Goal: Task Accomplishment & Management: Manage account settings

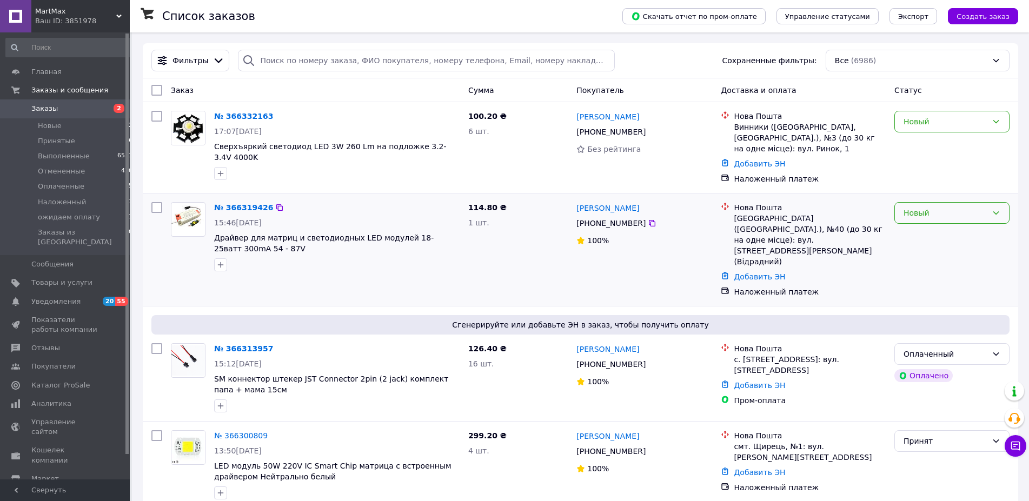
click at [927, 207] on div "Новый" at bounding box center [945, 213] width 84 height 12
click at [936, 222] on li "Принят" at bounding box center [952, 225] width 114 height 19
click at [922, 121] on div "Новый" at bounding box center [945, 122] width 84 height 12
click at [919, 141] on li "Принят" at bounding box center [952, 145] width 114 height 19
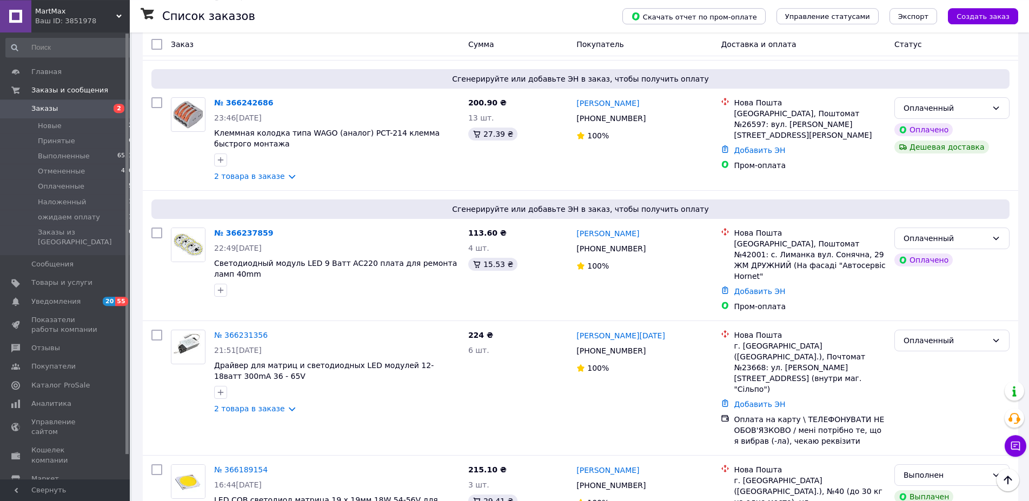
scroll to position [1103, 0]
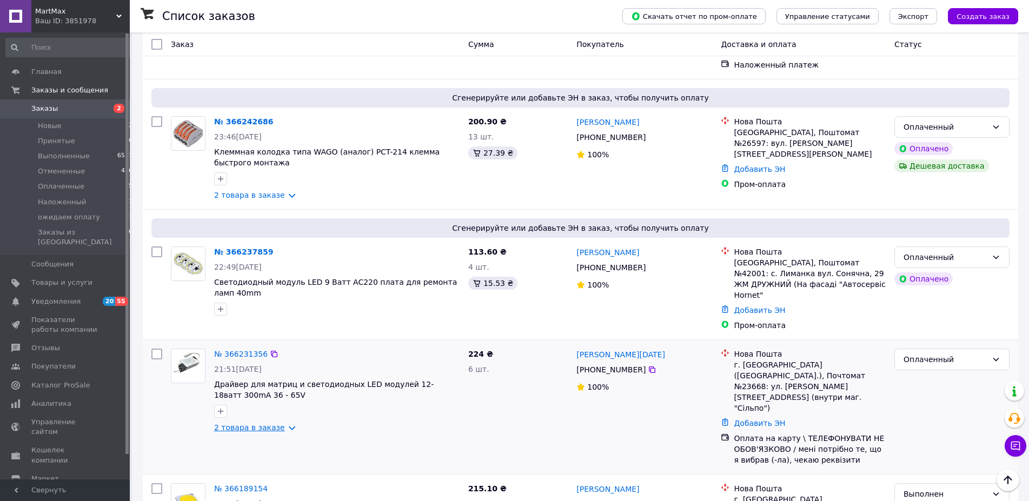
click at [276, 423] on link "2 товара в заказе" at bounding box center [249, 427] width 71 height 9
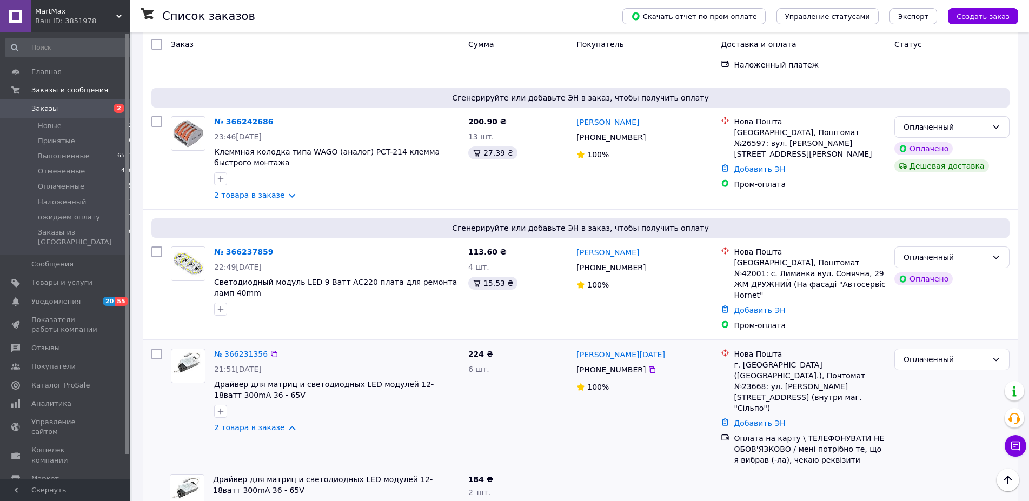
click at [276, 423] on link "2 товара в заказе" at bounding box center [249, 427] width 71 height 9
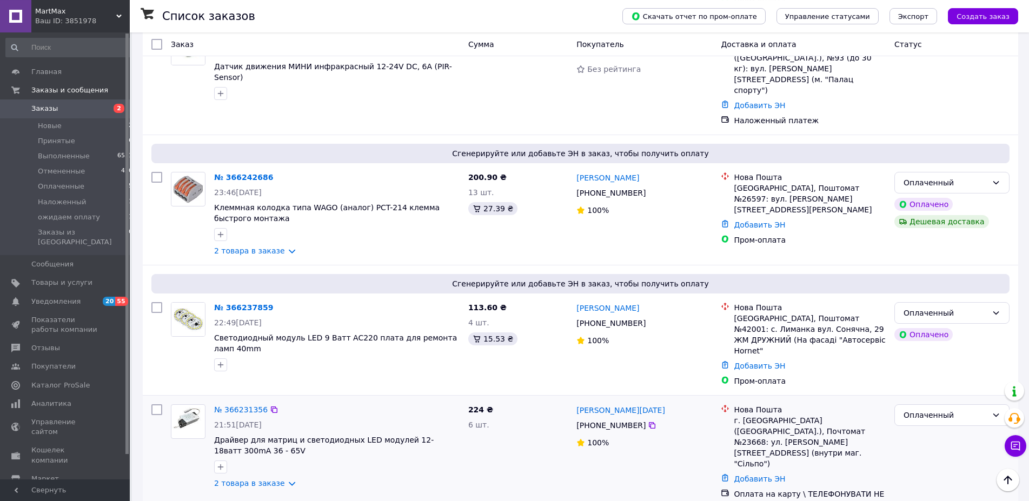
scroll to position [993, 0]
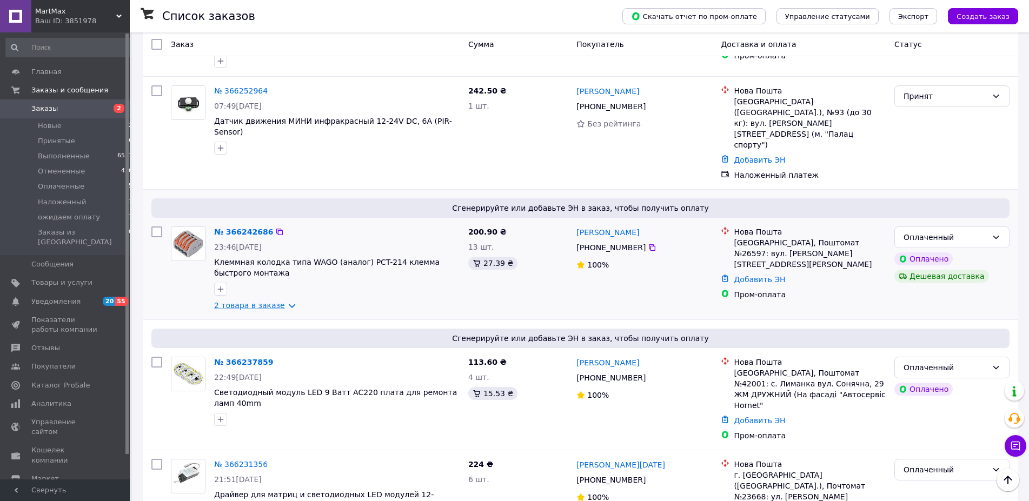
click at [283, 301] on link "2 товара в заказе" at bounding box center [249, 305] width 71 height 9
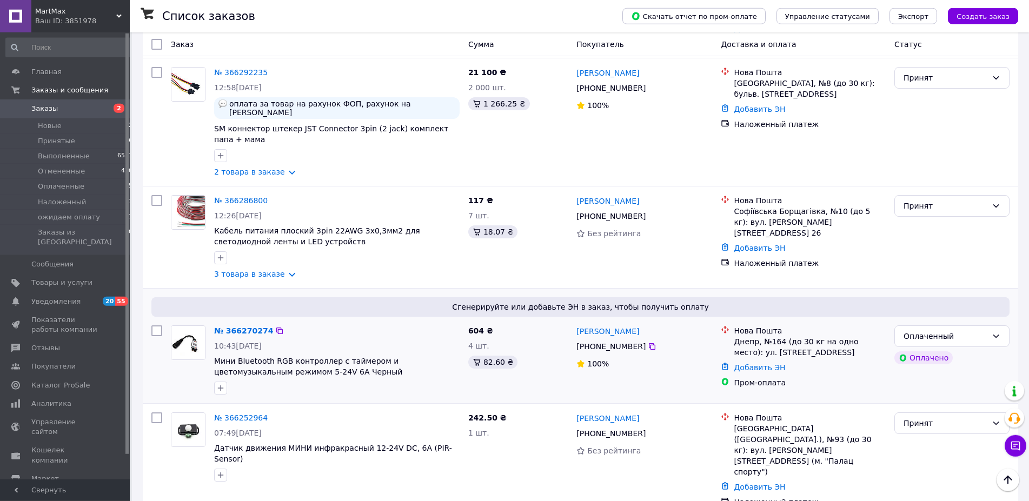
scroll to position [717, 0]
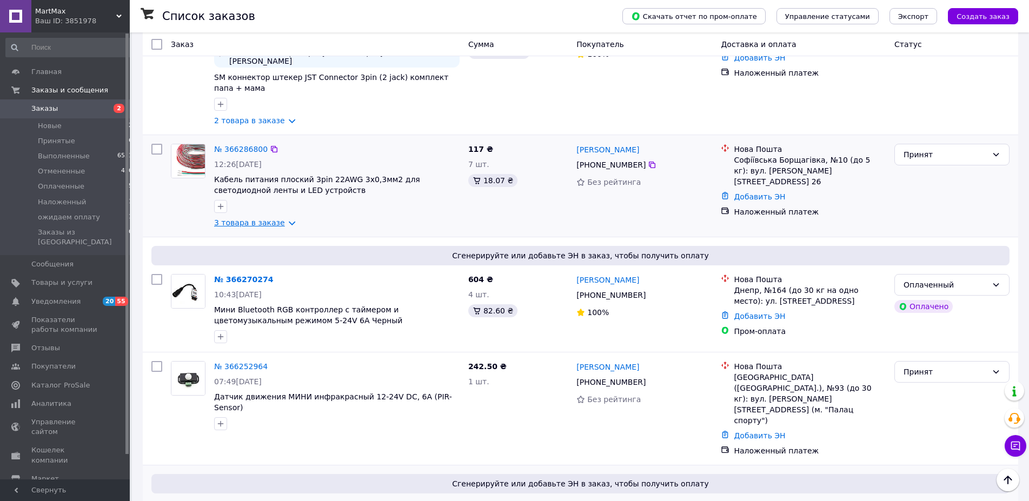
click at [281, 218] on link "3 товара в заказе" at bounding box center [249, 222] width 71 height 9
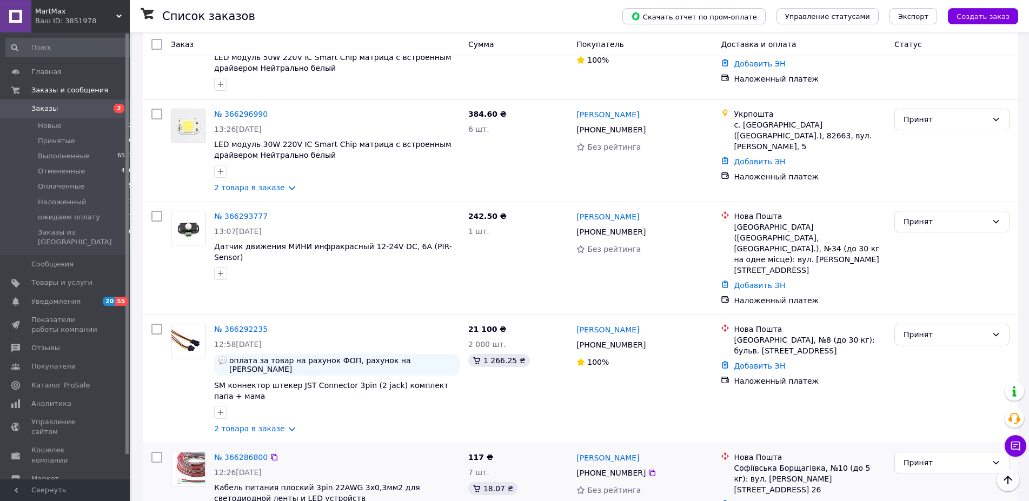
scroll to position [386, 0]
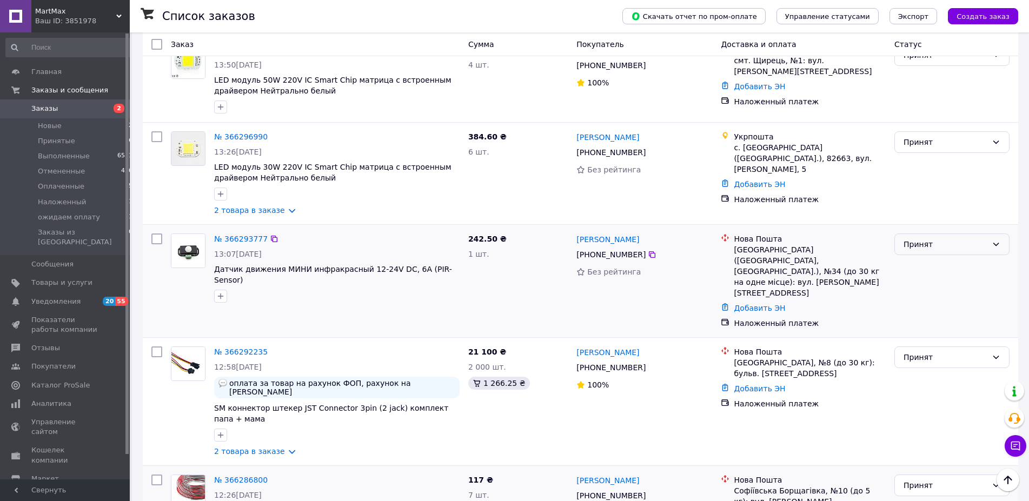
click at [922, 238] on div "Принят" at bounding box center [945, 244] width 84 height 12
click at [932, 294] on li "Наложенный" at bounding box center [952, 294] width 114 height 19
click at [279, 206] on link "2 товара в заказе" at bounding box center [249, 210] width 71 height 9
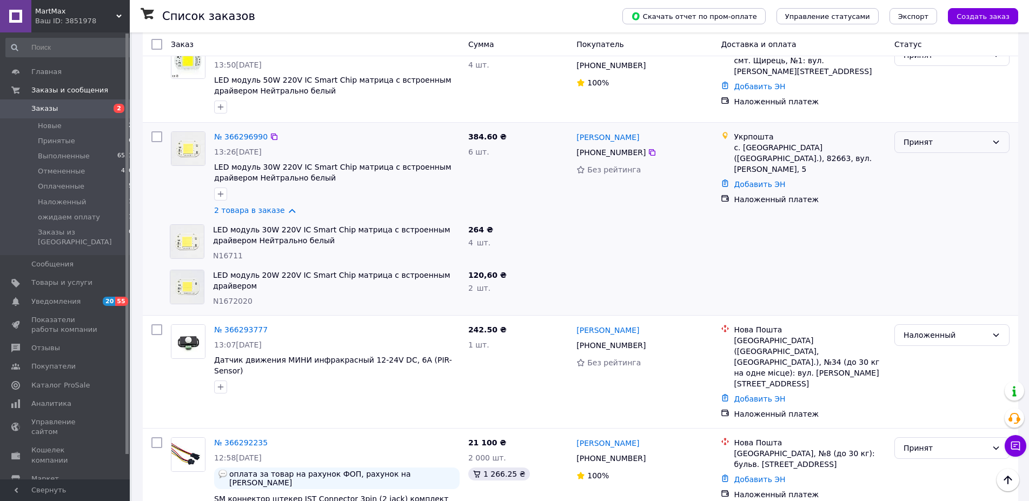
click at [921, 136] on div "Принят" at bounding box center [945, 142] width 84 height 12
click at [285, 206] on link "2 товара в заказе" at bounding box center [249, 210] width 71 height 9
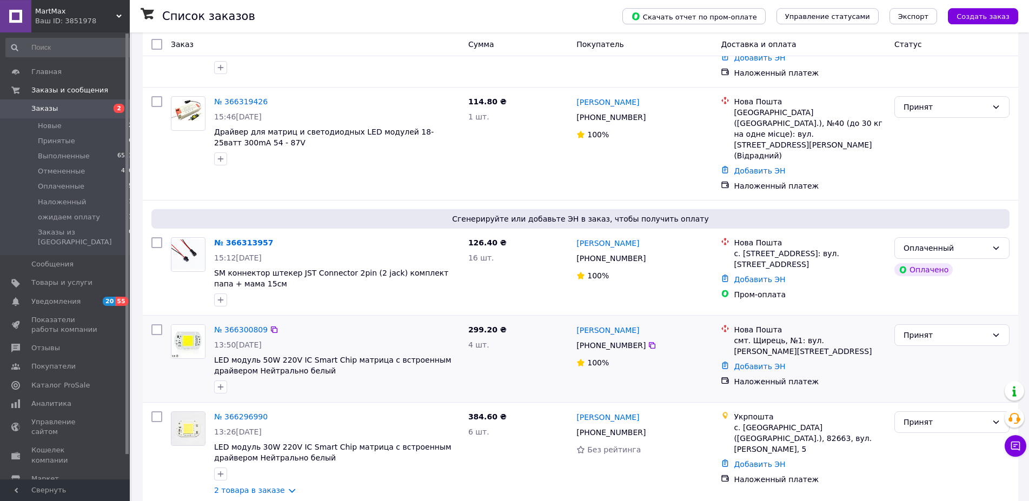
scroll to position [110, 0]
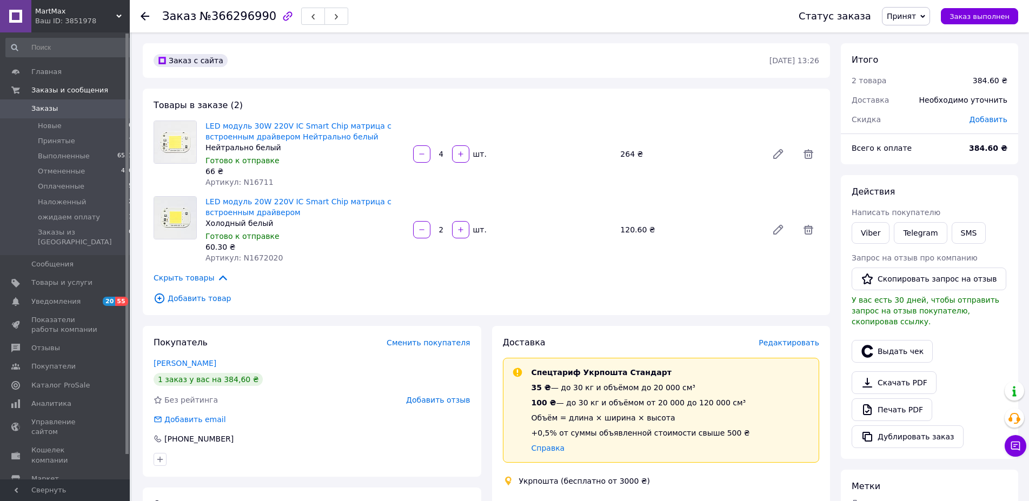
click at [190, 298] on span "Добавить товар" at bounding box center [487, 298] width 666 height 12
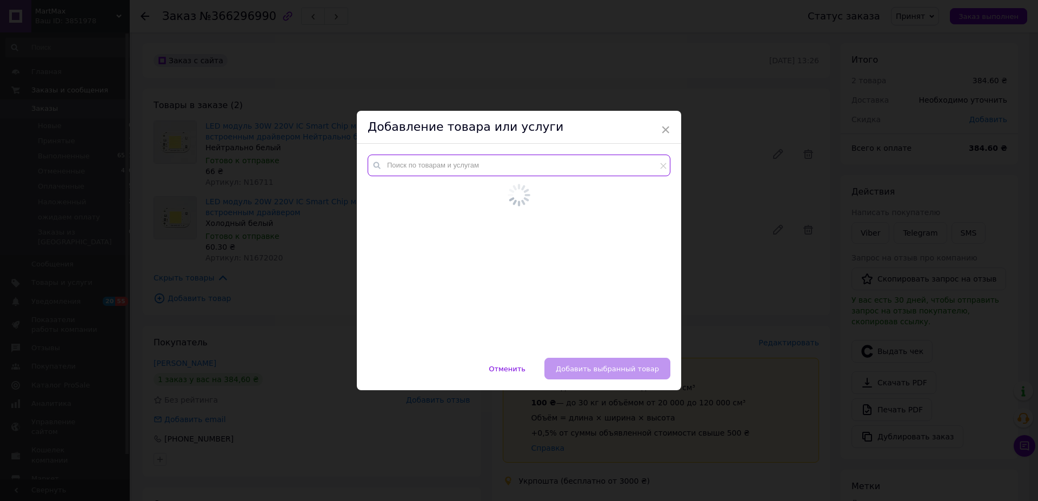
click at [482, 169] on input "text" at bounding box center [519, 166] width 303 height 22
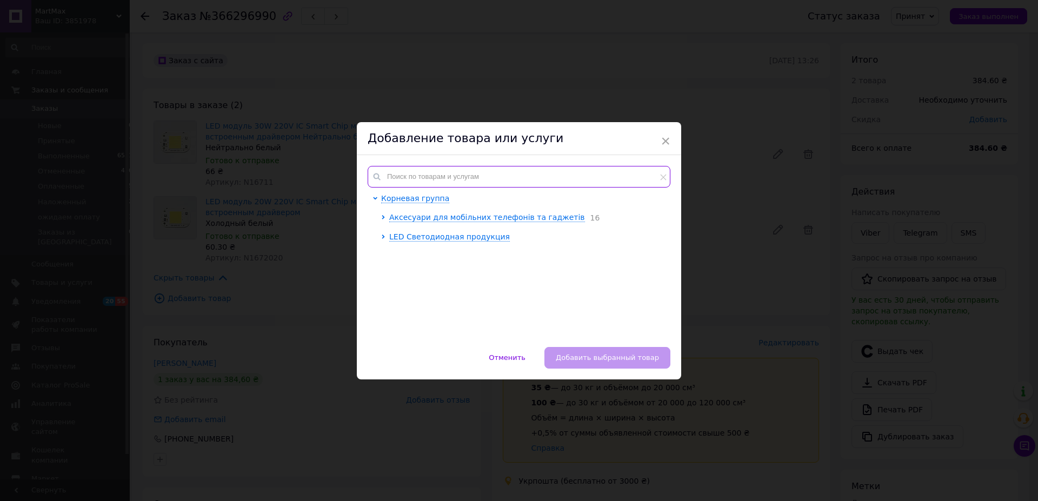
type input "n"
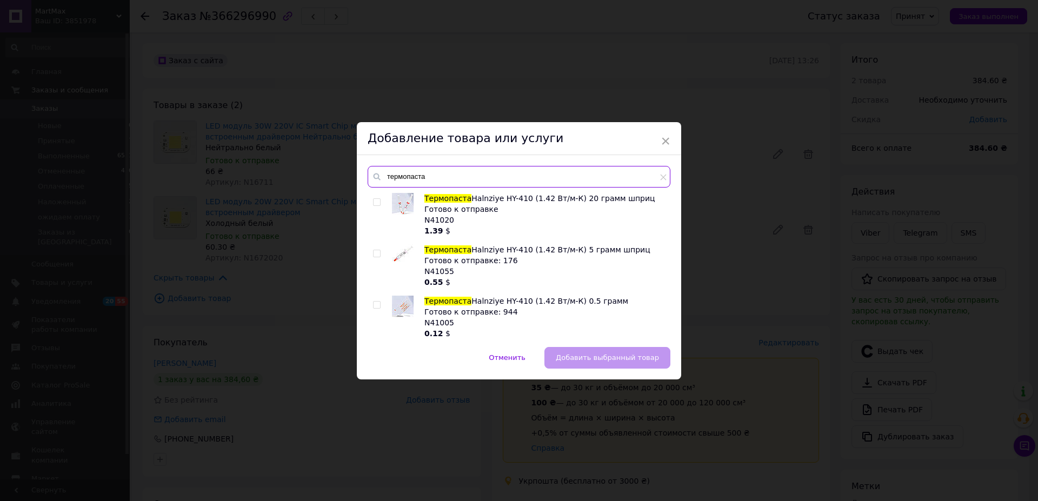
type input "термопаста"
click at [373, 251] on input "checkbox" at bounding box center [376, 253] width 7 height 7
checkbox input "true"
click at [373, 201] on input "checkbox" at bounding box center [376, 202] width 7 height 7
checkbox input "true"
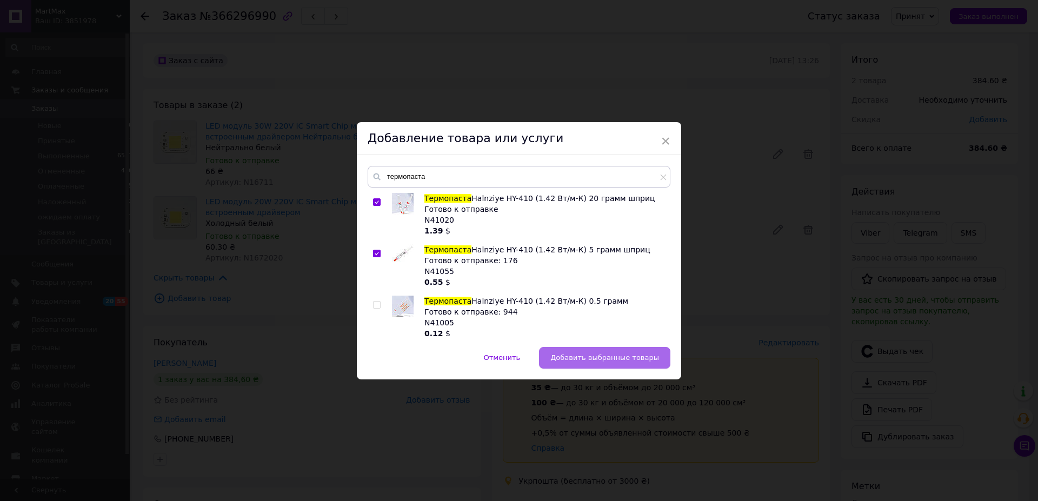
click at [595, 358] on span "Добавить выбранные товары" at bounding box center [604, 358] width 109 height 8
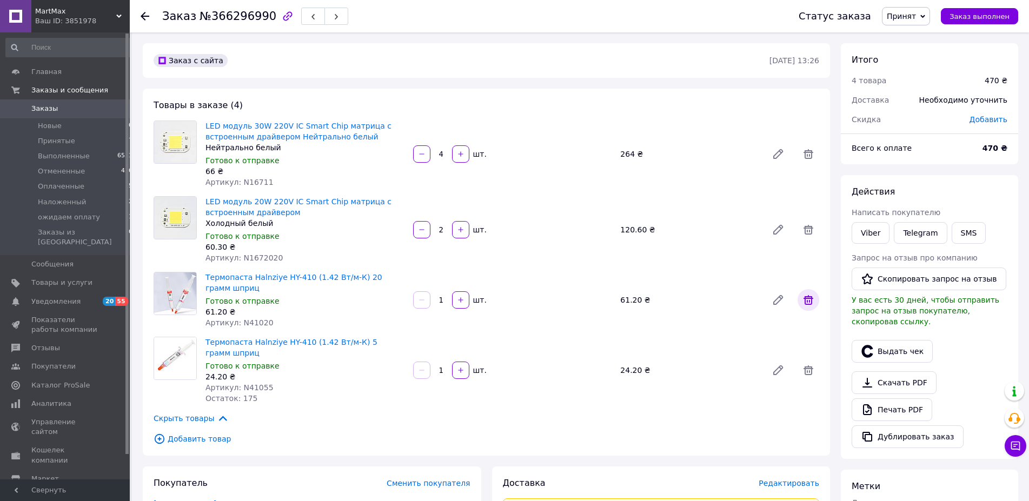
click at [811, 300] on icon at bounding box center [808, 300] width 10 height 10
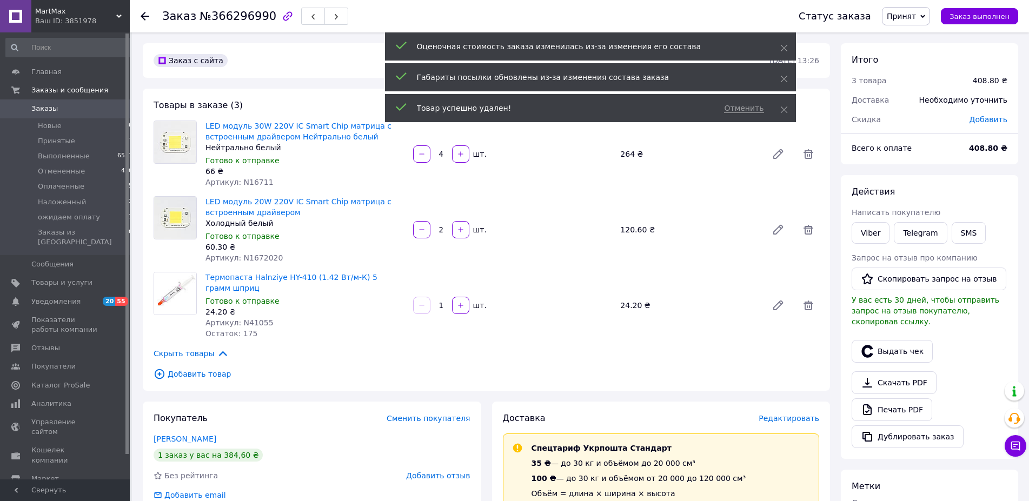
click at [912, 18] on span "Принят" at bounding box center [901, 16] width 29 height 9
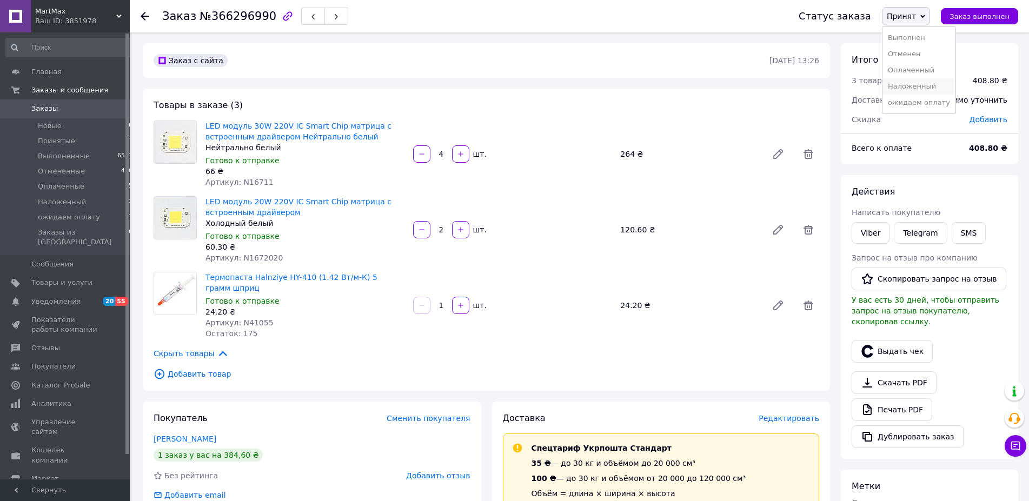
click at [921, 87] on li "Наложенный" at bounding box center [918, 86] width 73 height 16
